Goal: Information Seeking & Learning: Learn about a topic

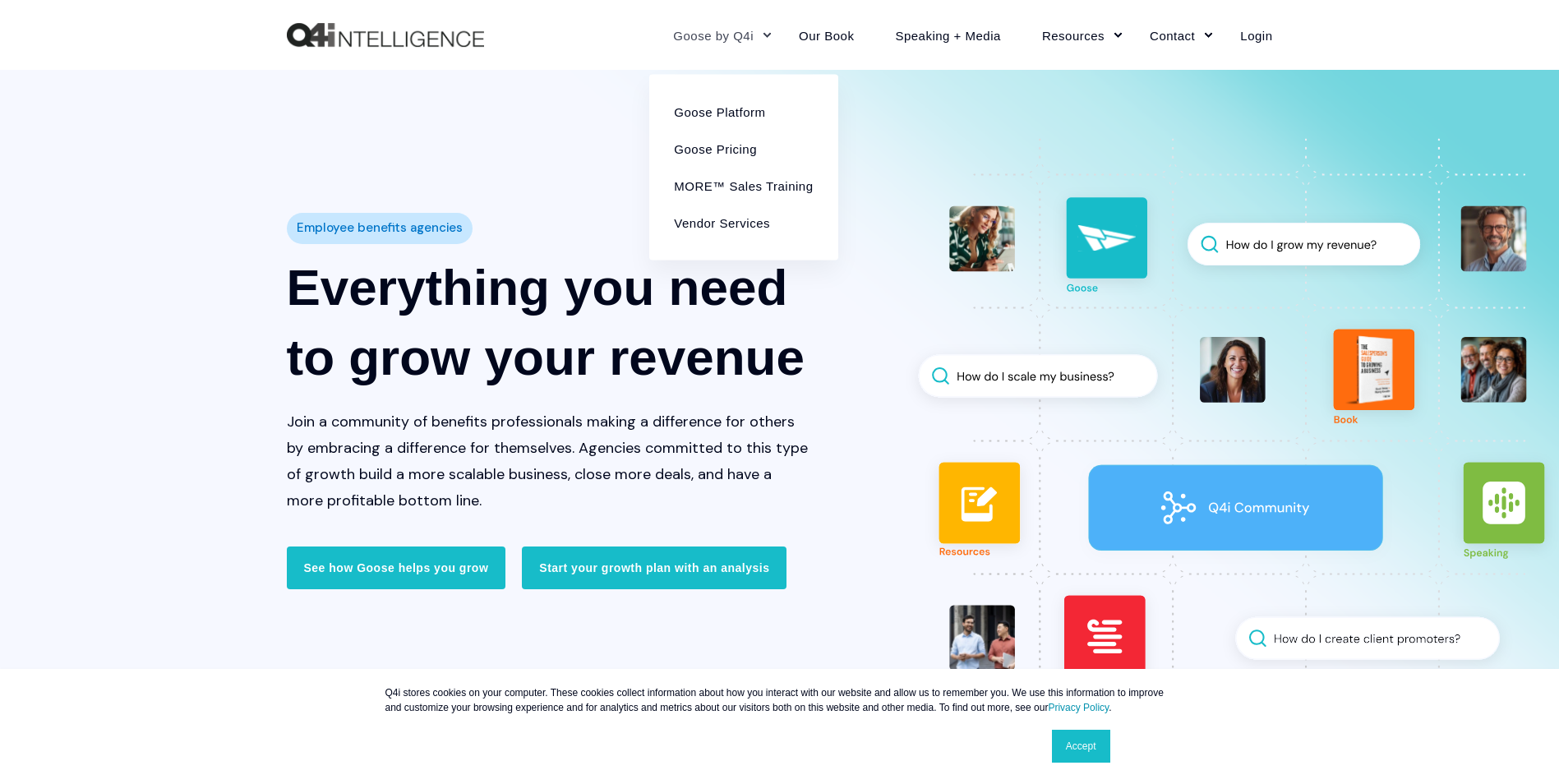
click at [705, 34] on link "Goose by Q4i" at bounding box center [715, 34] width 126 height 71
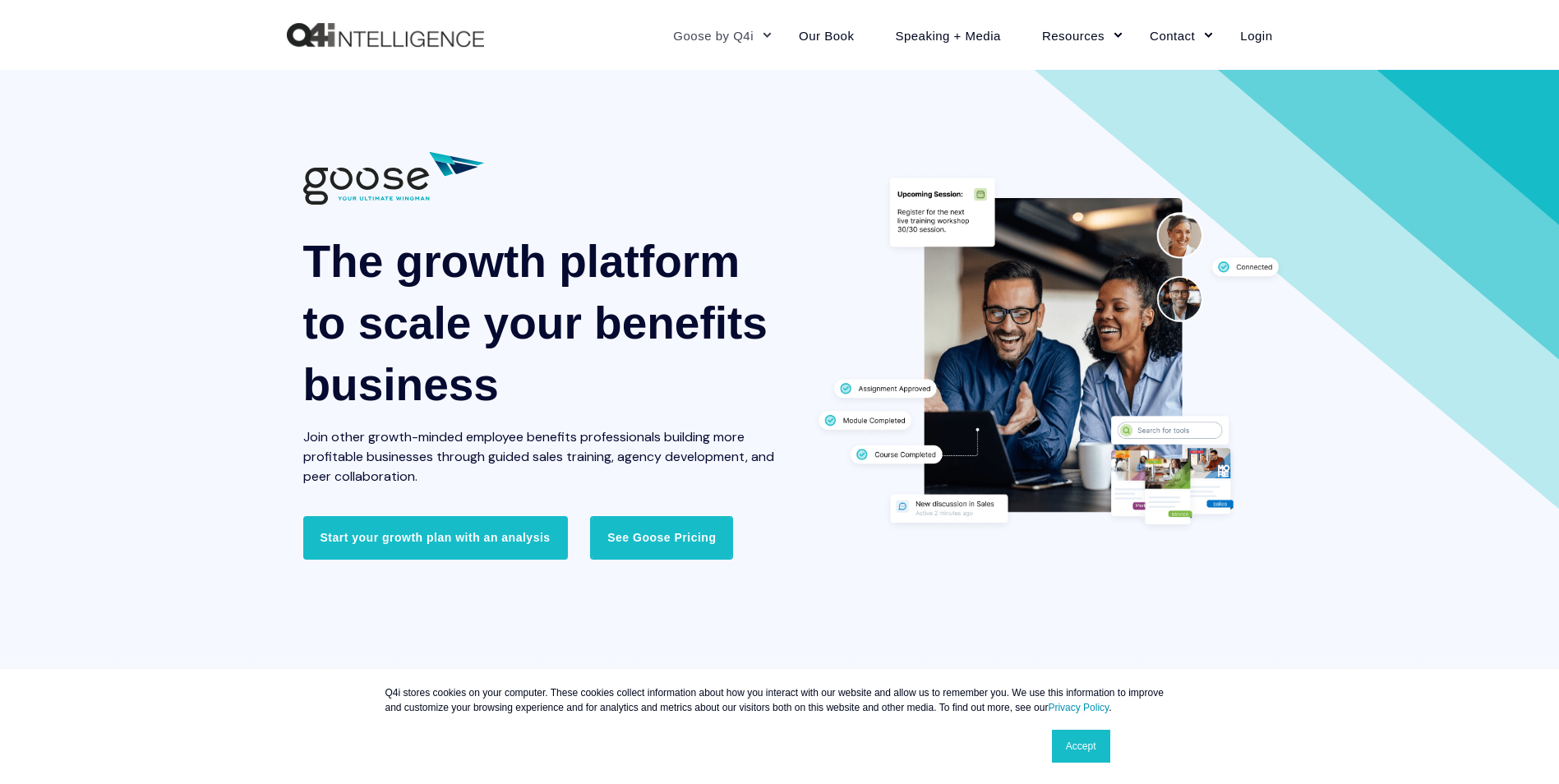
click at [661, 545] on link "See Goose Pricing" at bounding box center [661, 537] width 143 height 43
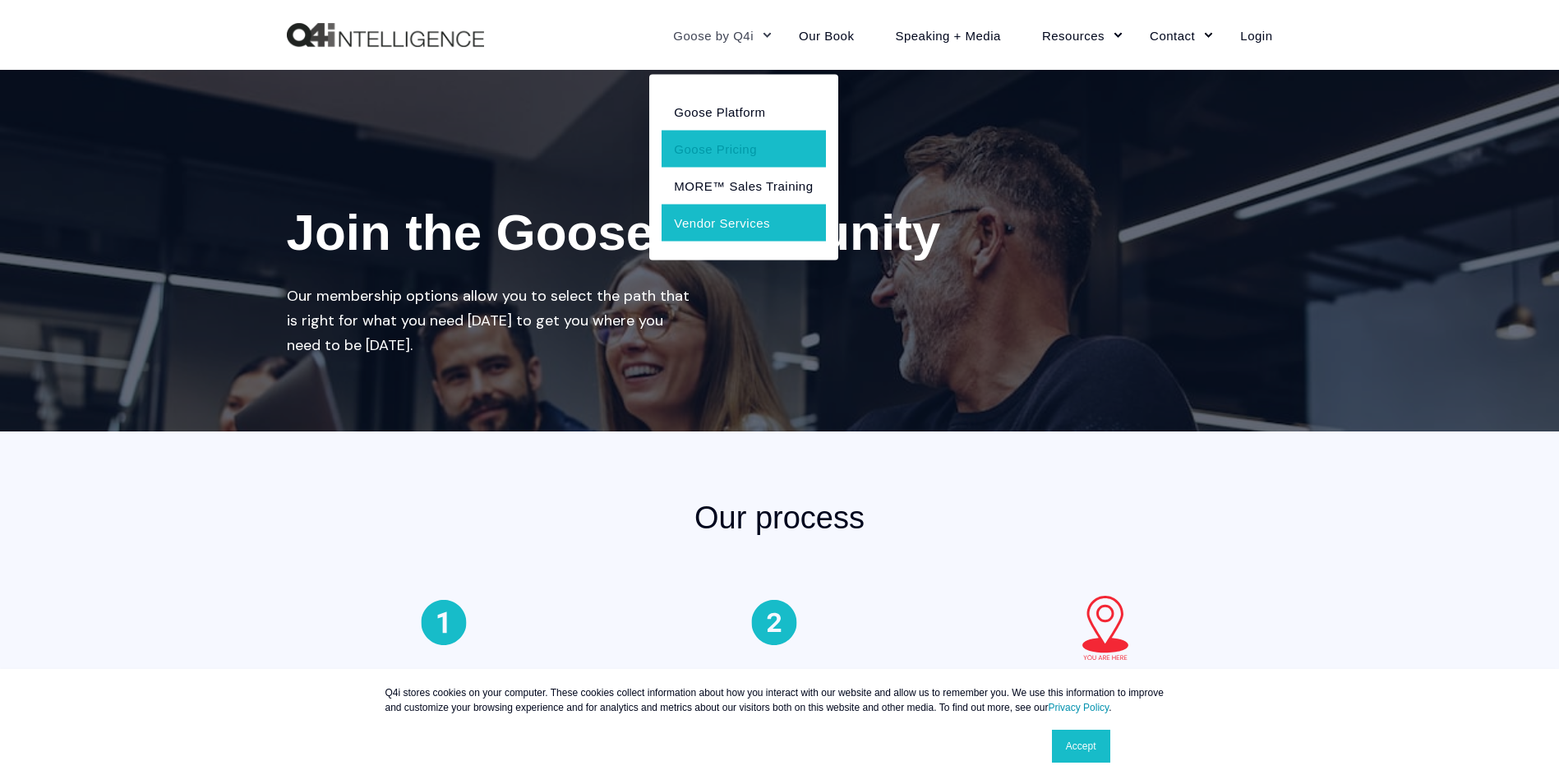
click at [719, 222] on link "Vendor Services" at bounding box center [743, 222] width 164 height 37
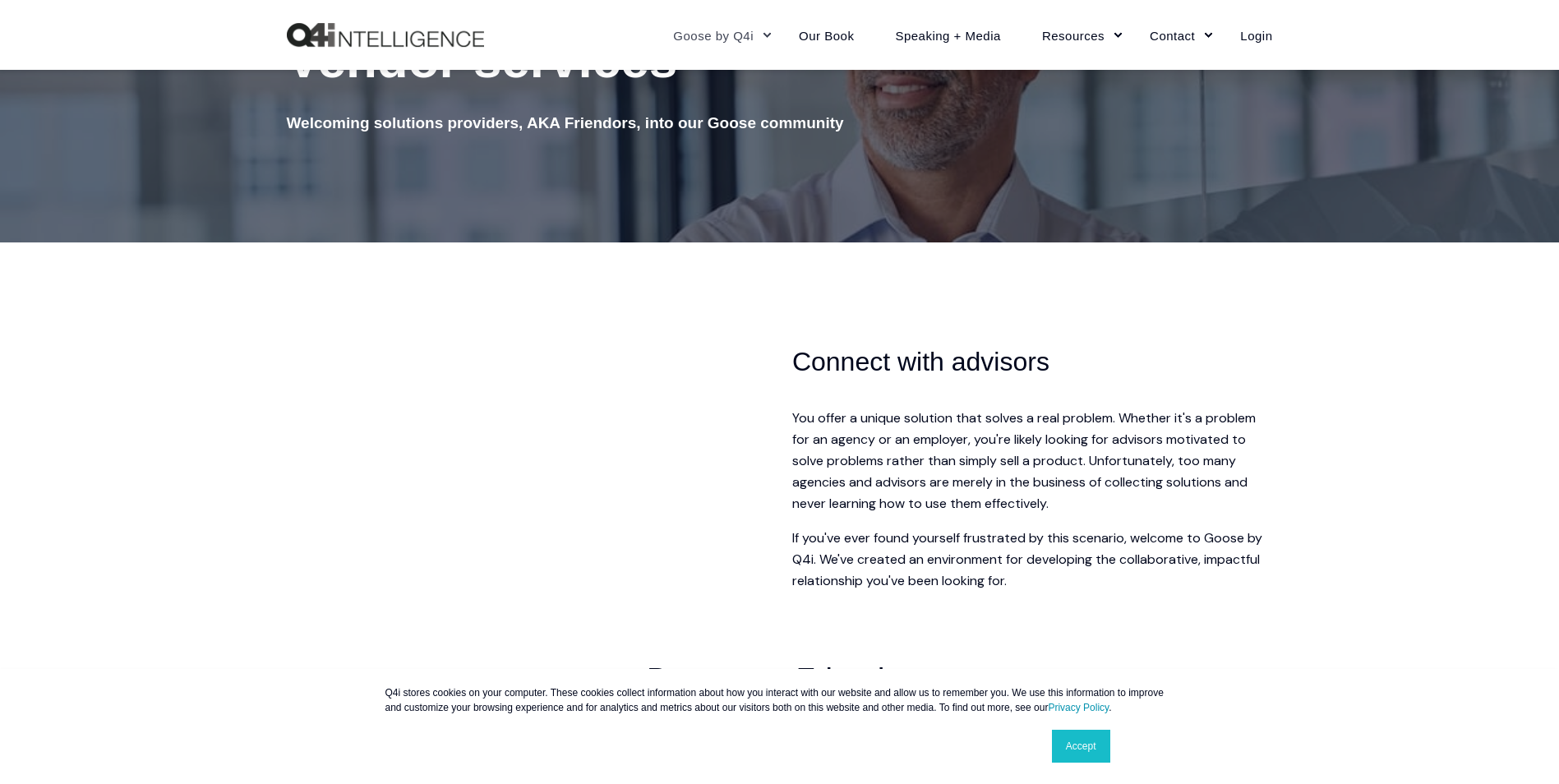
scroll to position [493, 0]
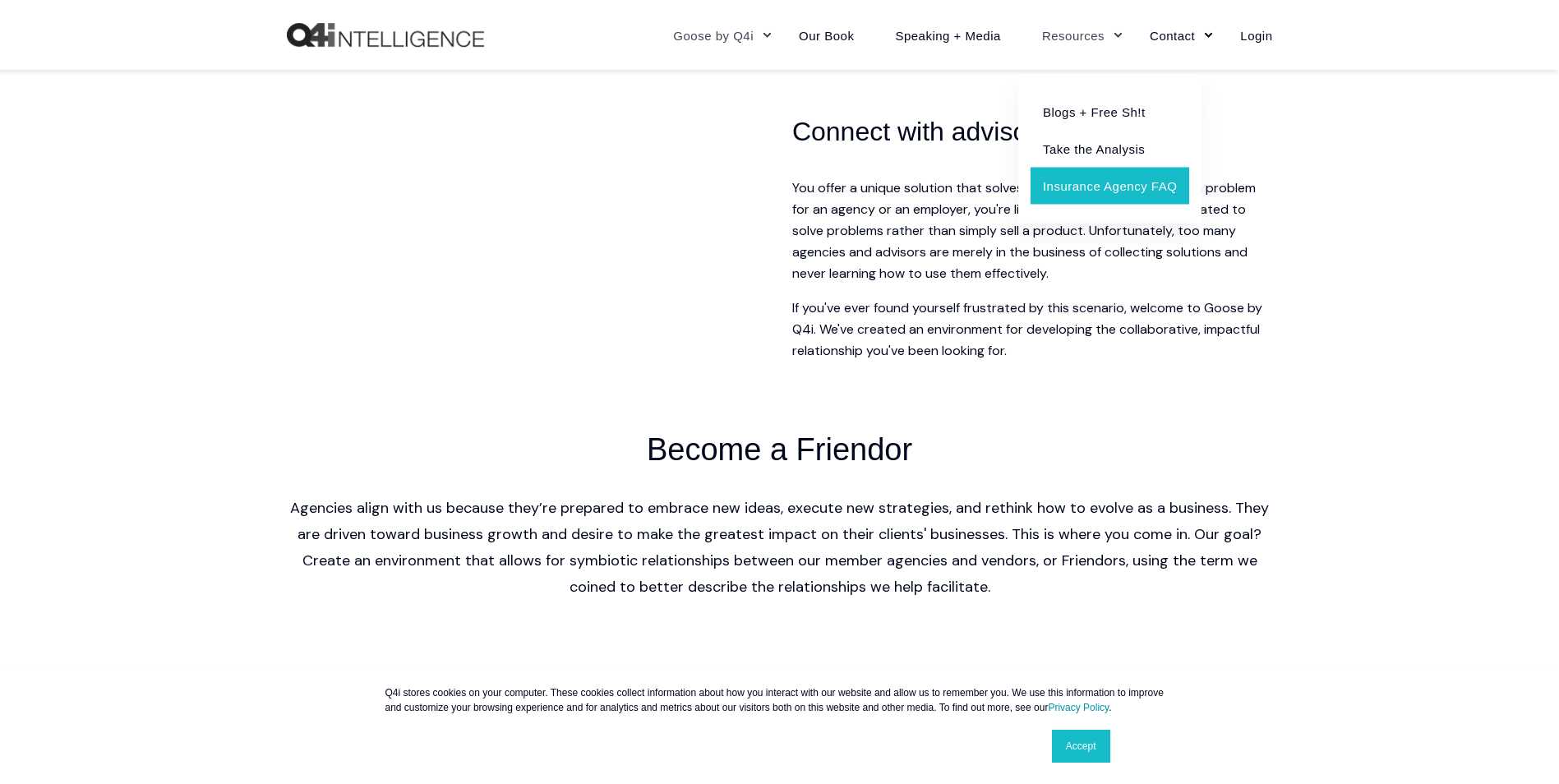
click at [1089, 186] on link "Insurance Agency FAQ" at bounding box center [1110, 185] width 159 height 37
